Goal: Navigation & Orientation: Find specific page/section

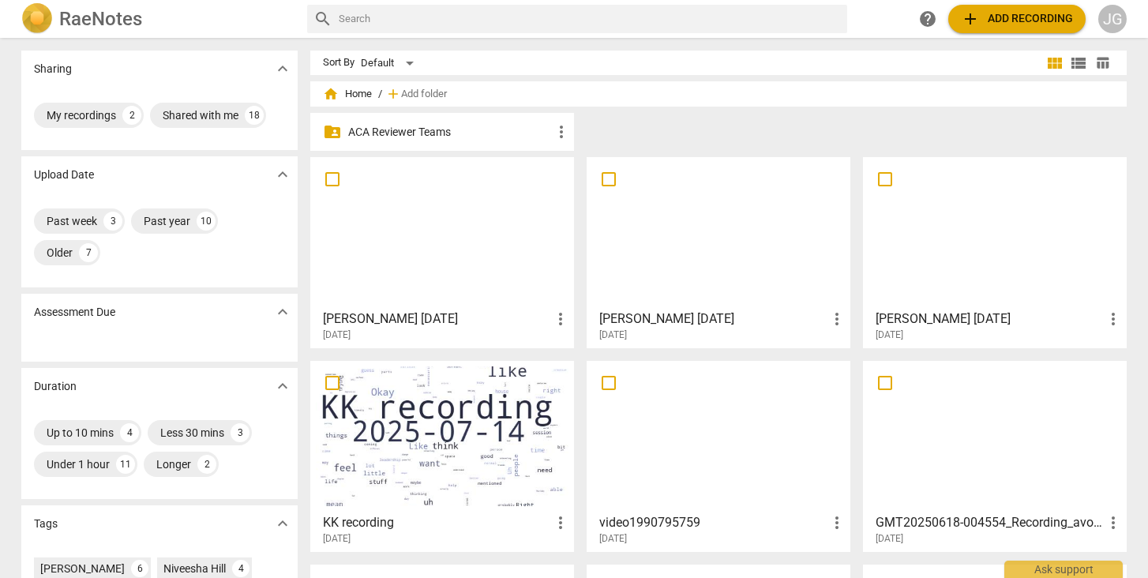
click at [377, 326] on h3 "[PERSON_NAME] [DATE]" at bounding box center [437, 318] width 228 height 19
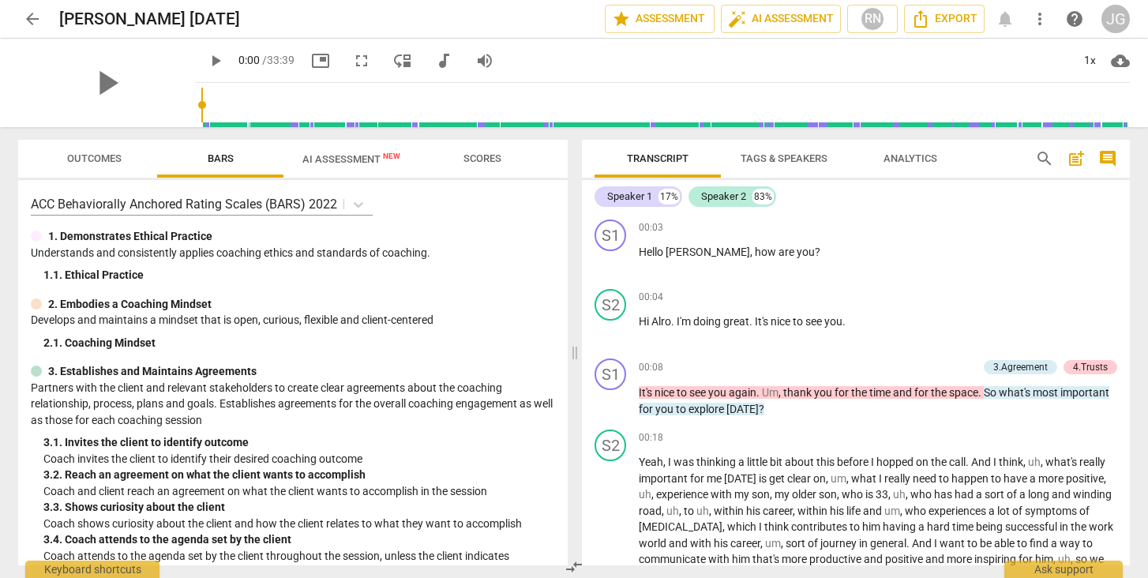
click at [35, 21] on span "arrow_back" at bounding box center [32, 18] width 19 height 19
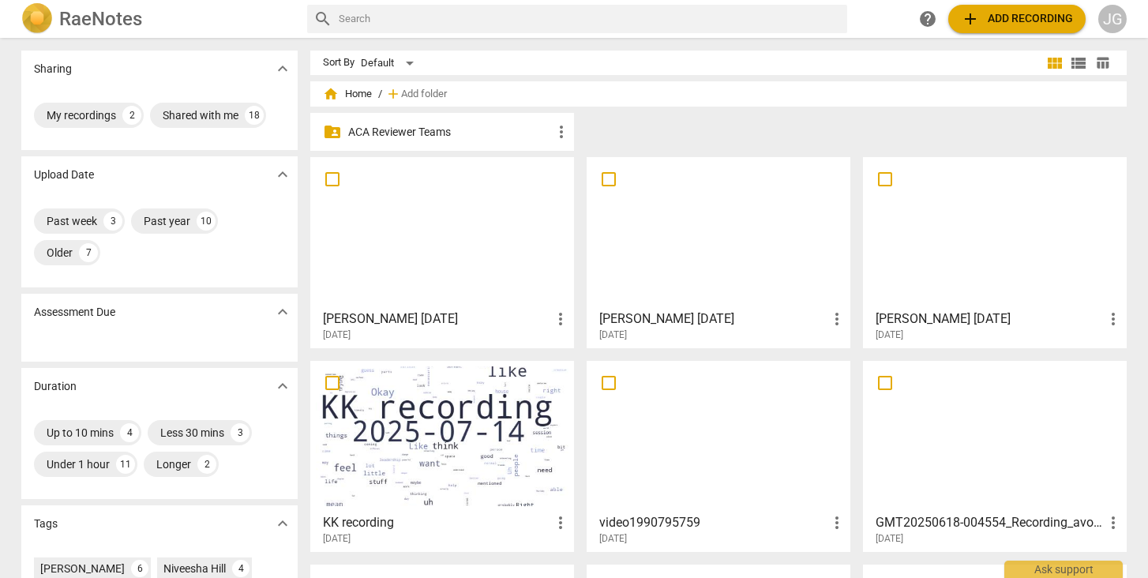
click at [674, 236] on div at bounding box center [718, 233] width 253 height 140
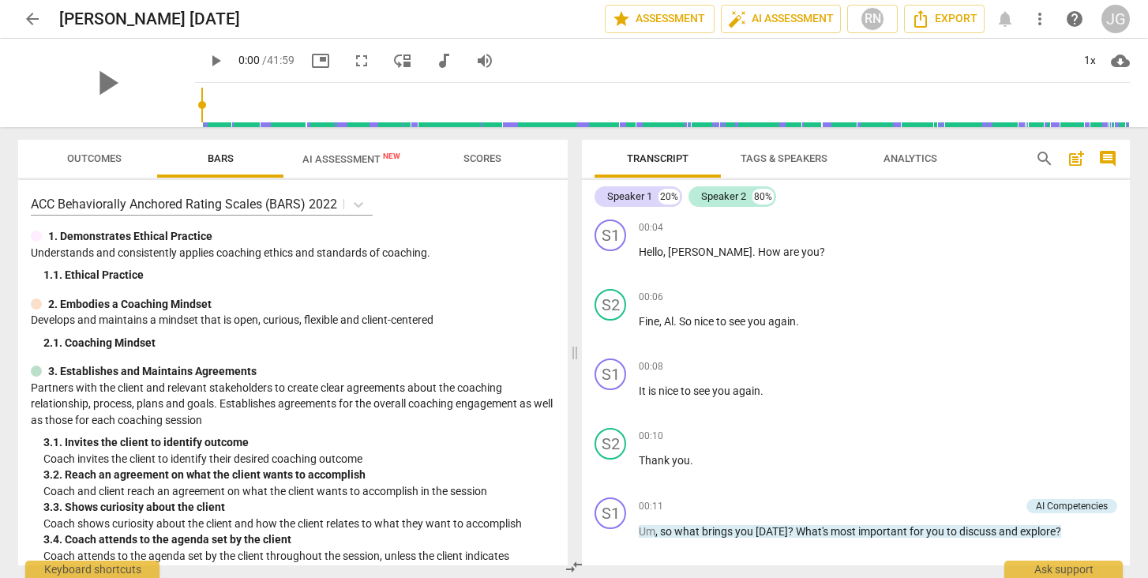
click at [30, 17] on span "arrow_back" at bounding box center [32, 18] width 19 height 19
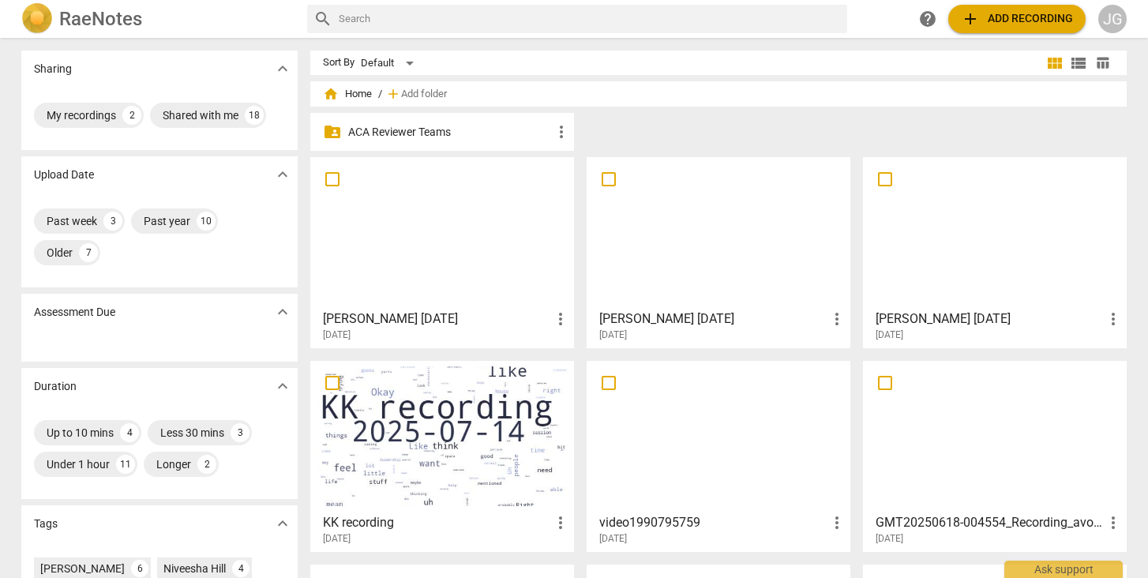
click at [903, 328] on span "[DATE]" at bounding box center [890, 334] width 28 height 13
